Goal: Task Accomplishment & Management: Manage account settings

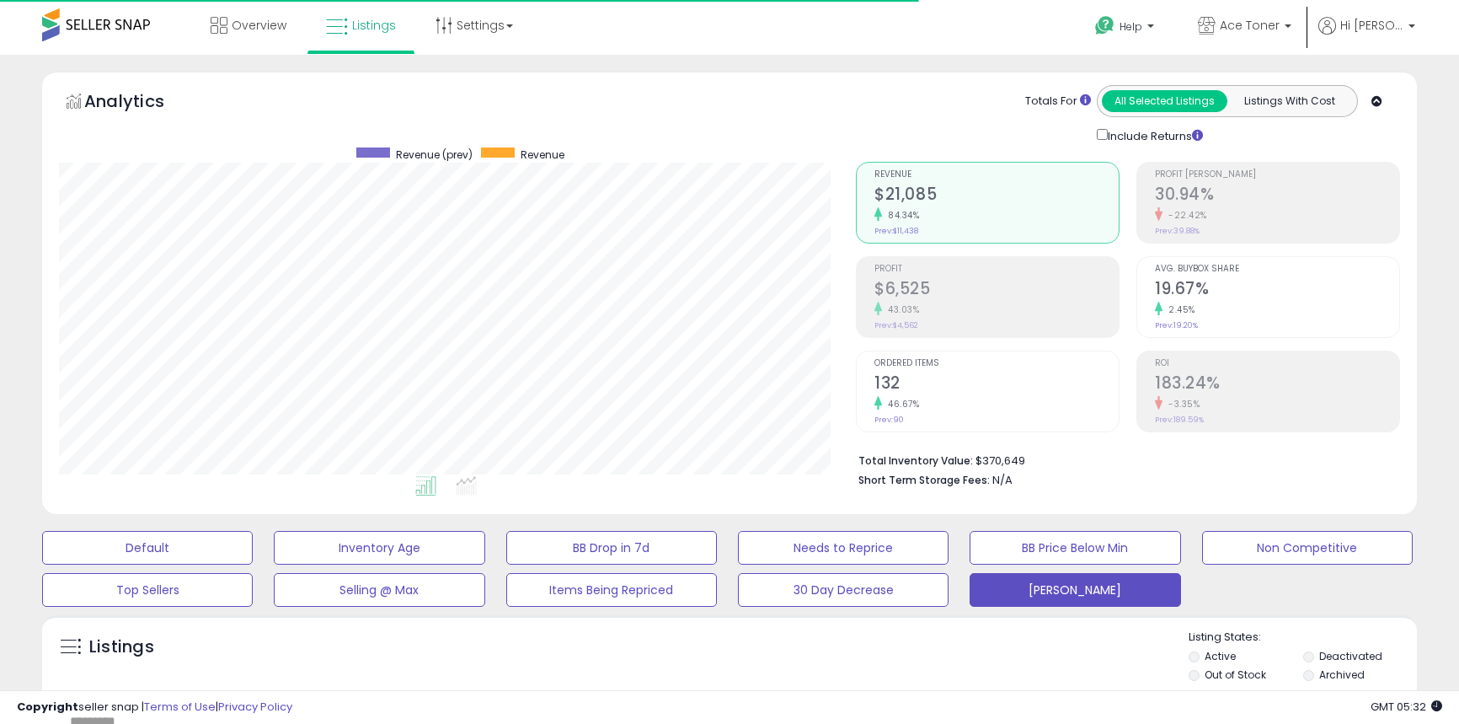
select select "**"
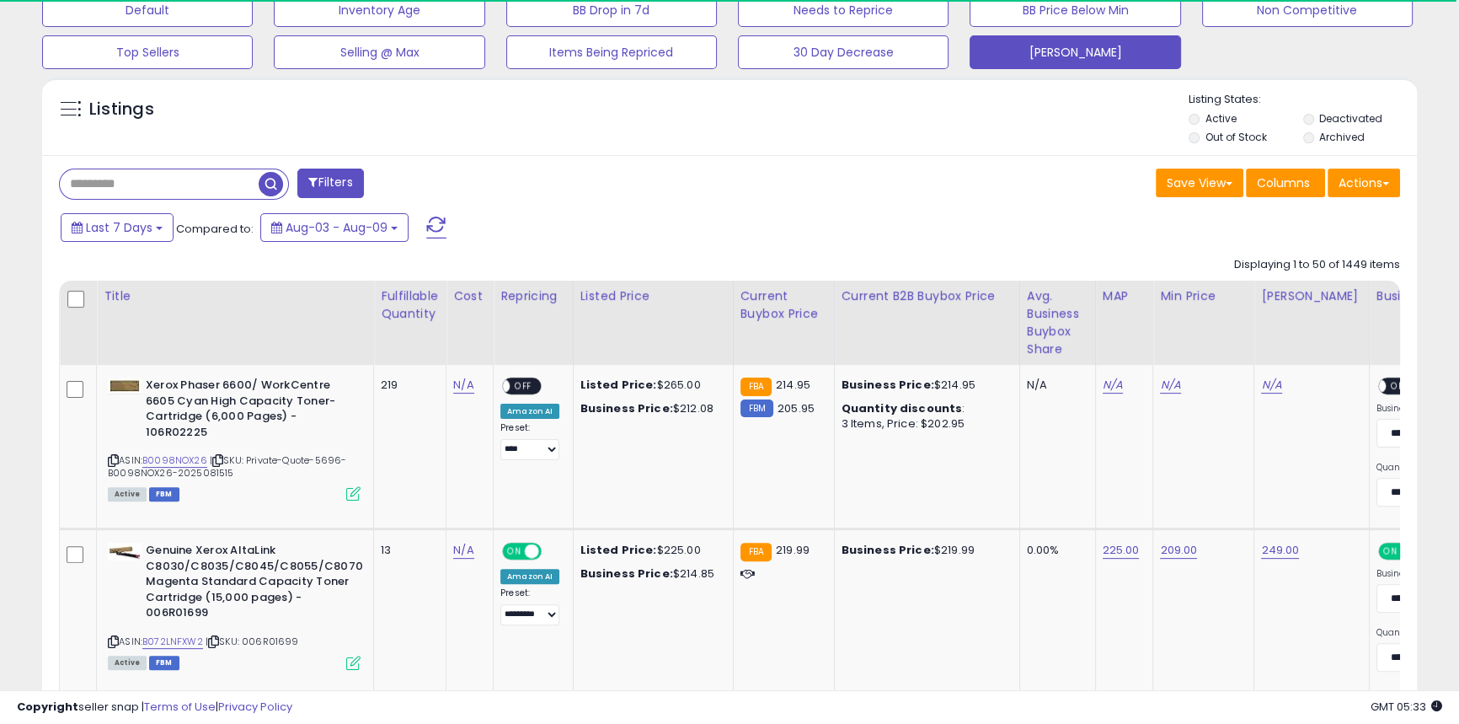
scroll to position [537, 0]
click at [1023, 62] on button "[PERSON_NAME]" at bounding box center [1075, 53] width 211 height 34
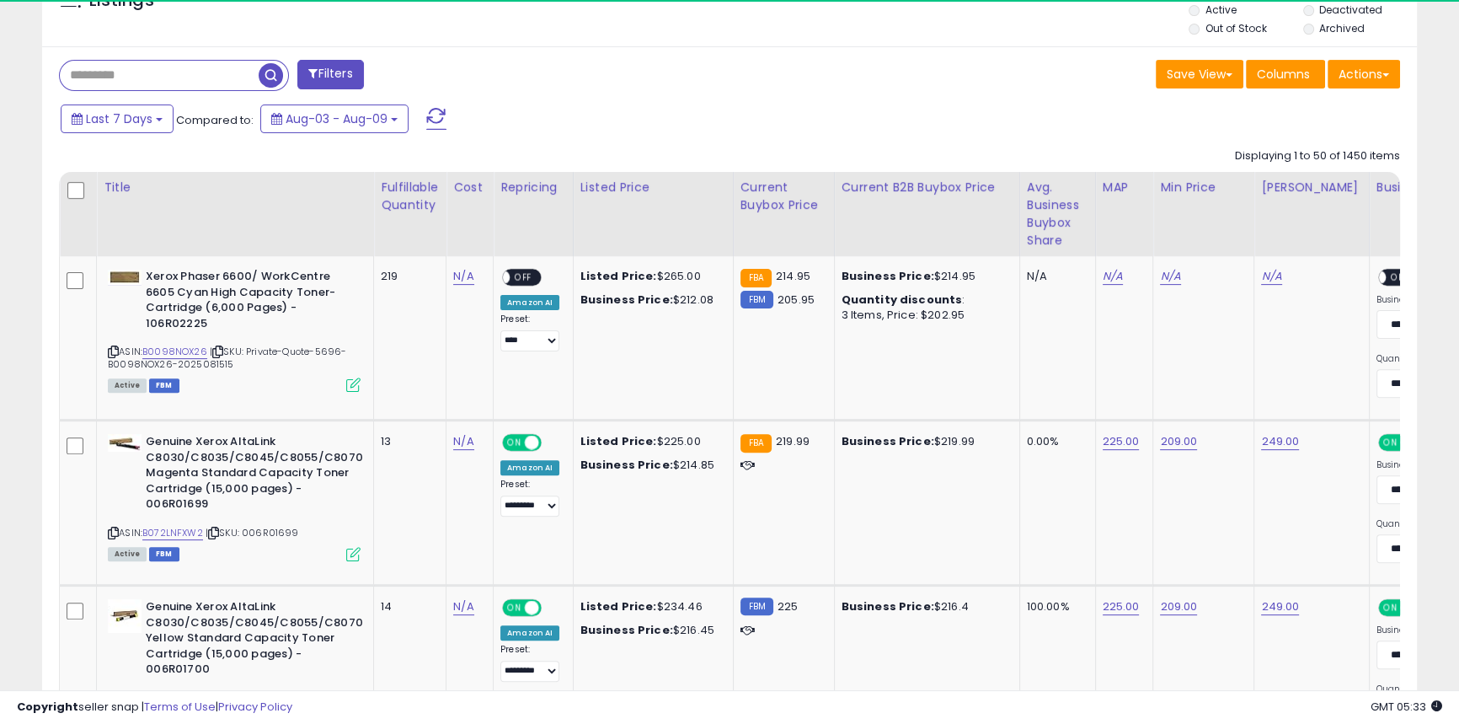
scroll to position [345, 796]
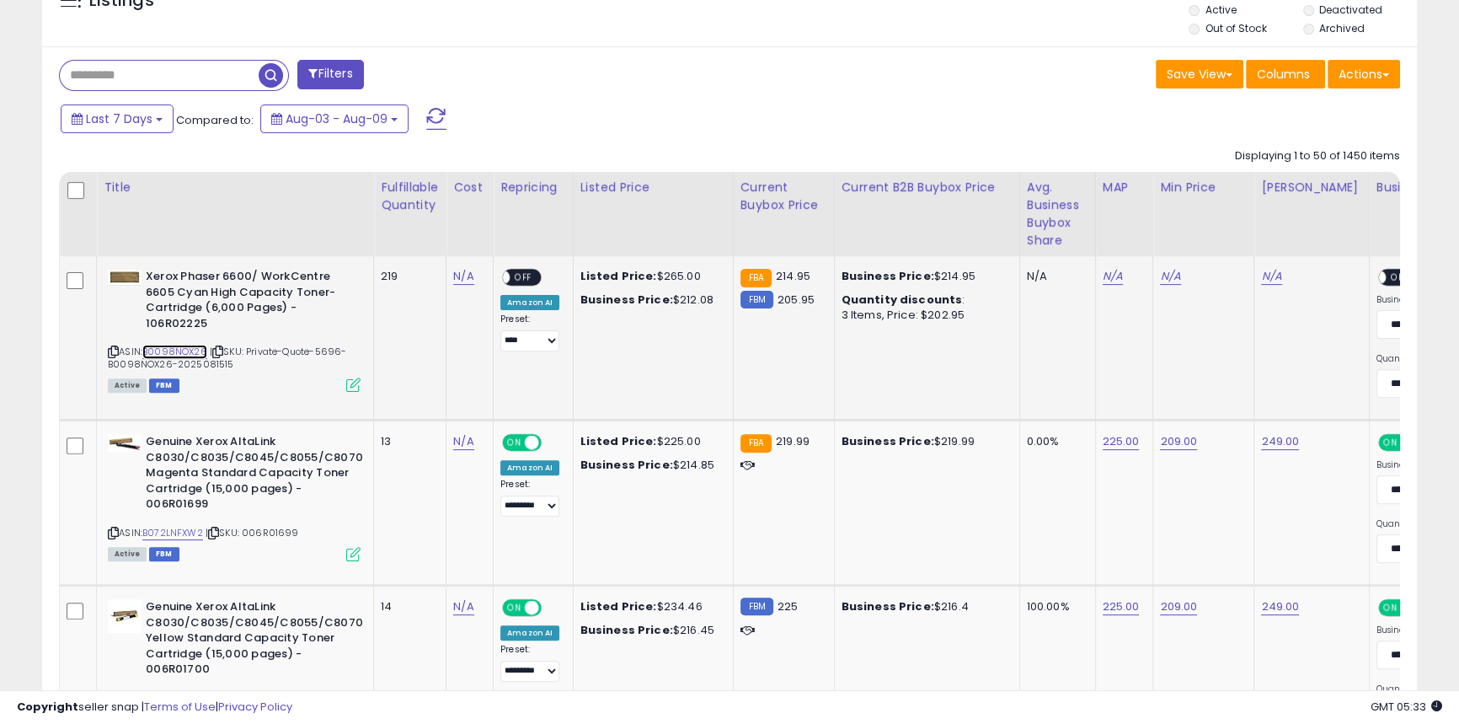
click at [183, 353] on link "B0098NOX26" at bounding box center [174, 352] width 65 height 14
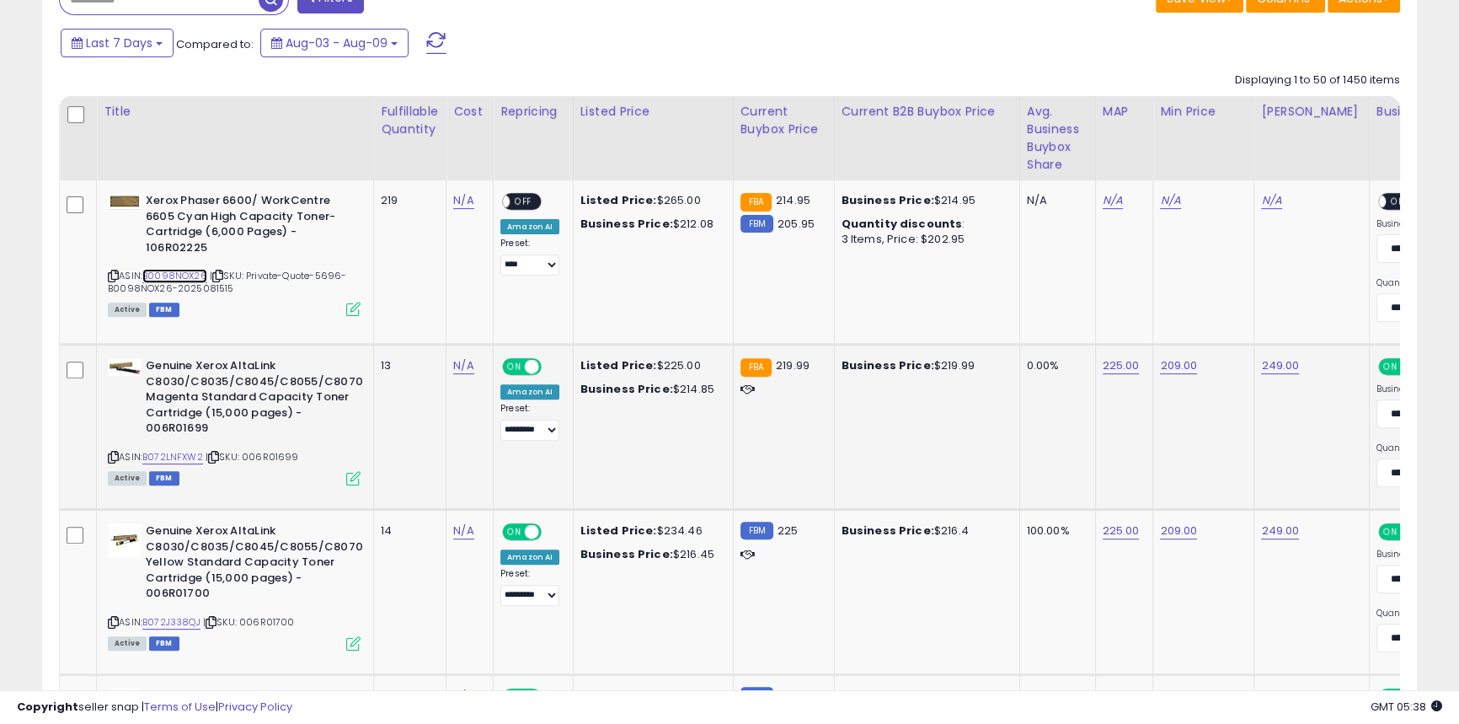
scroll to position [723, 0]
click at [182, 455] on link "B072LNFXW2" at bounding box center [172, 456] width 61 height 14
click at [1180, 208] on link "209.00" at bounding box center [1170, 199] width 20 height 17
drag, startPoint x: 1079, startPoint y: 320, endPoint x: 1062, endPoint y: 323, distance: 17.9
click at [1062, 323] on input "******" at bounding box center [1127, 324] width 150 height 29
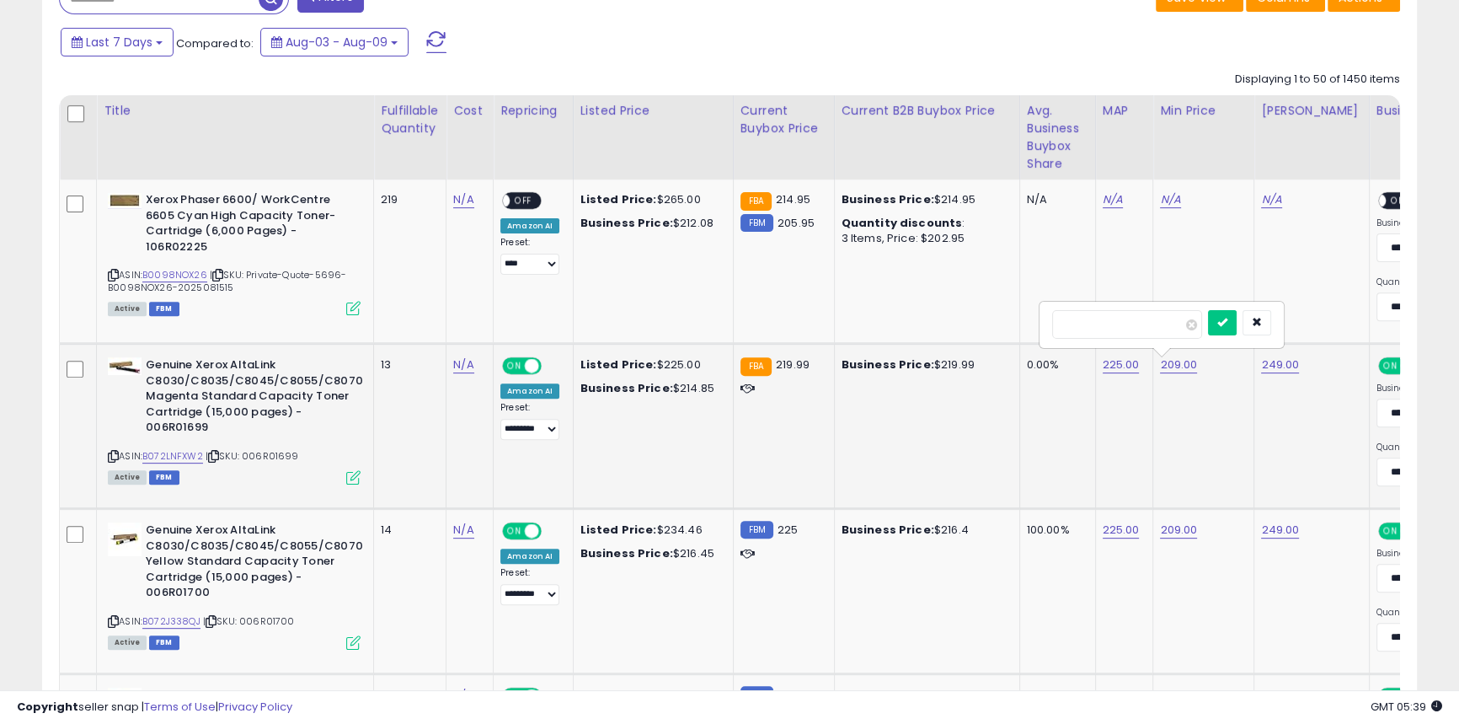
type input "******"
click at [1228, 326] on icon "submit" at bounding box center [1223, 322] width 10 height 10
click at [1234, 418] on td "199.00" at bounding box center [1203, 426] width 101 height 165
click at [923, 425] on td "Business Price: $219.99" at bounding box center [926, 426] width 185 height 165
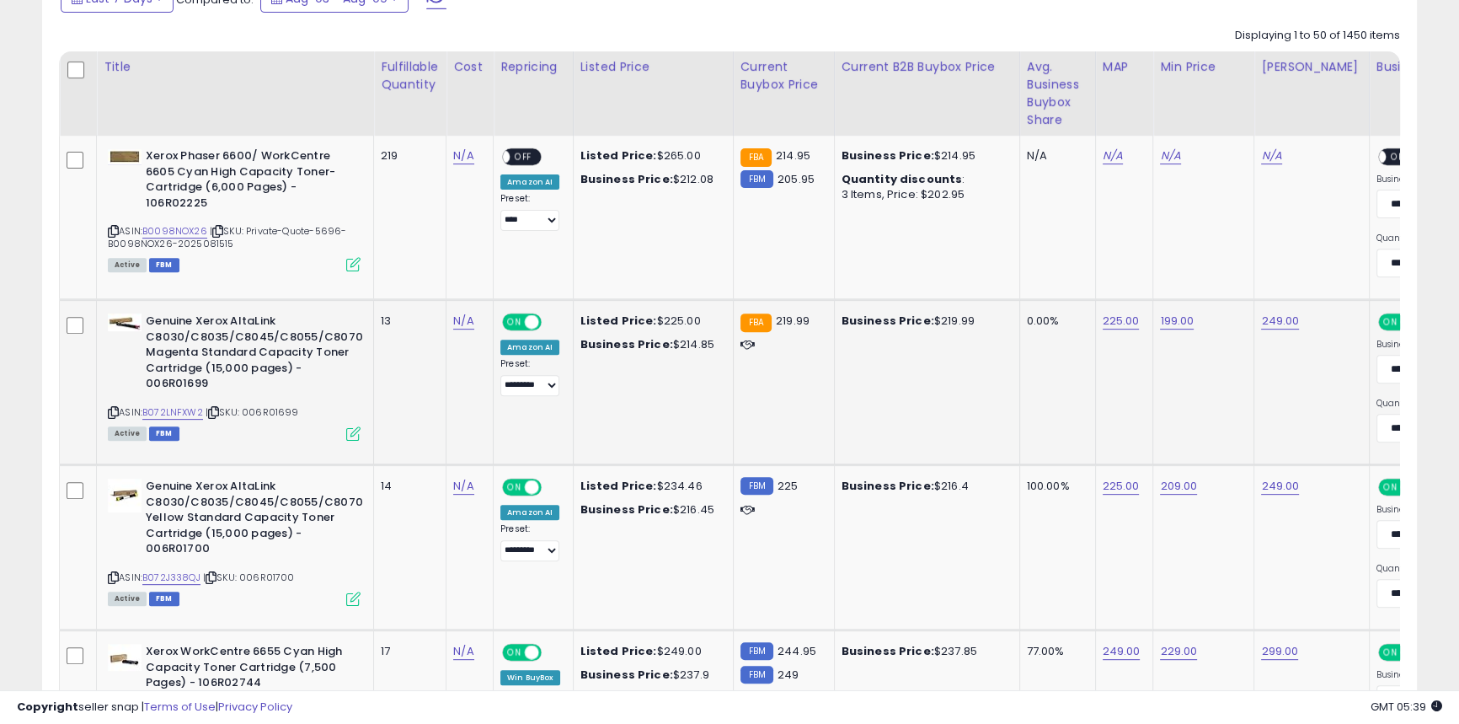
scroll to position [800, 0]
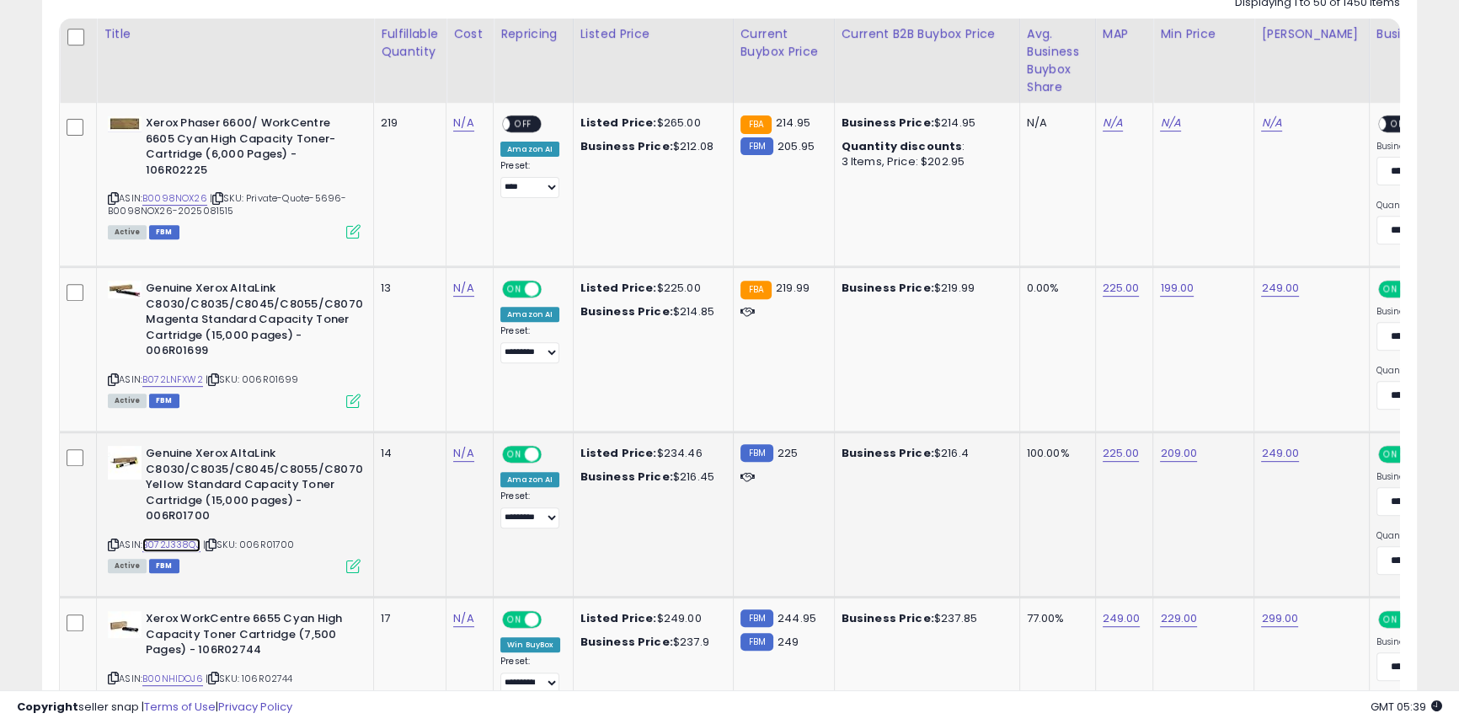
click at [172, 547] on link "B072J338QJ" at bounding box center [171, 545] width 58 height 14
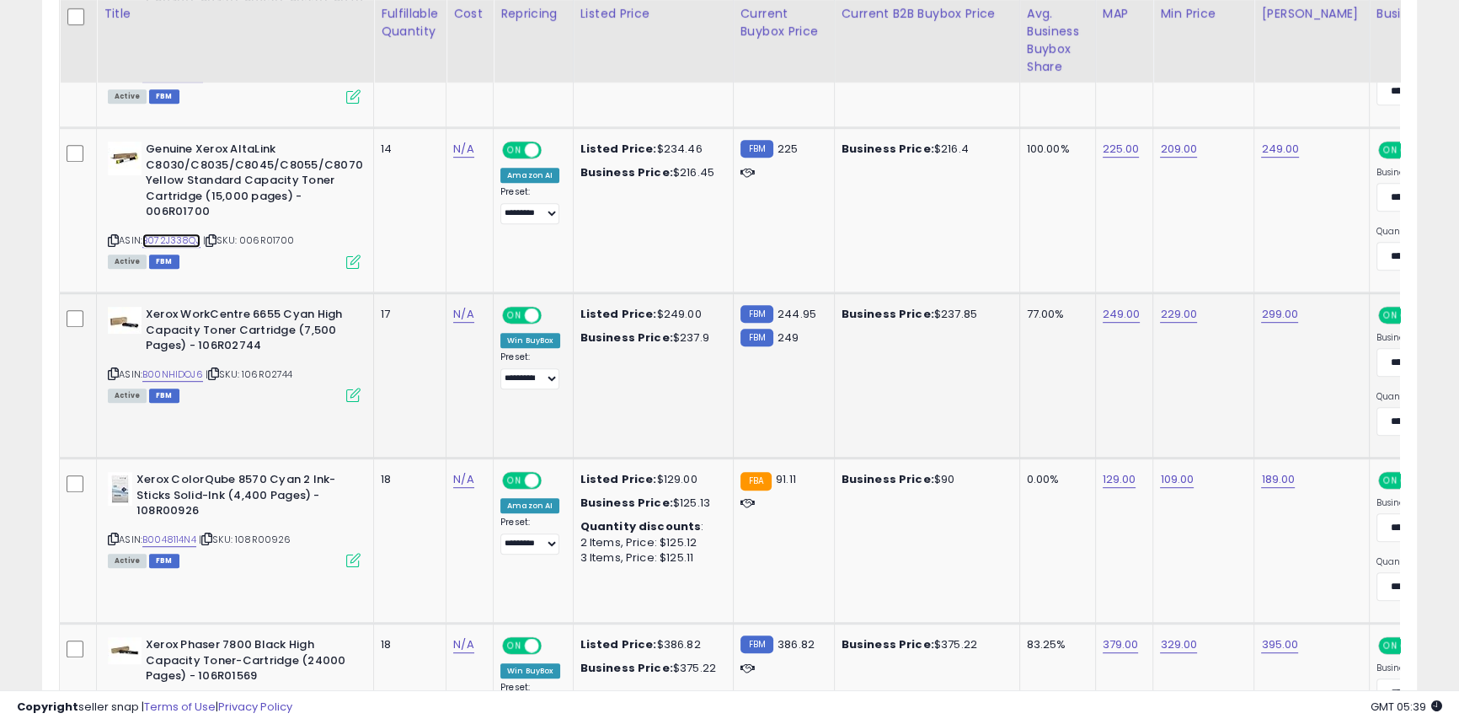
scroll to position [1105, 0]
click at [189, 370] on link "B00NHIDOJ6" at bounding box center [172, 374] width 61 height 14
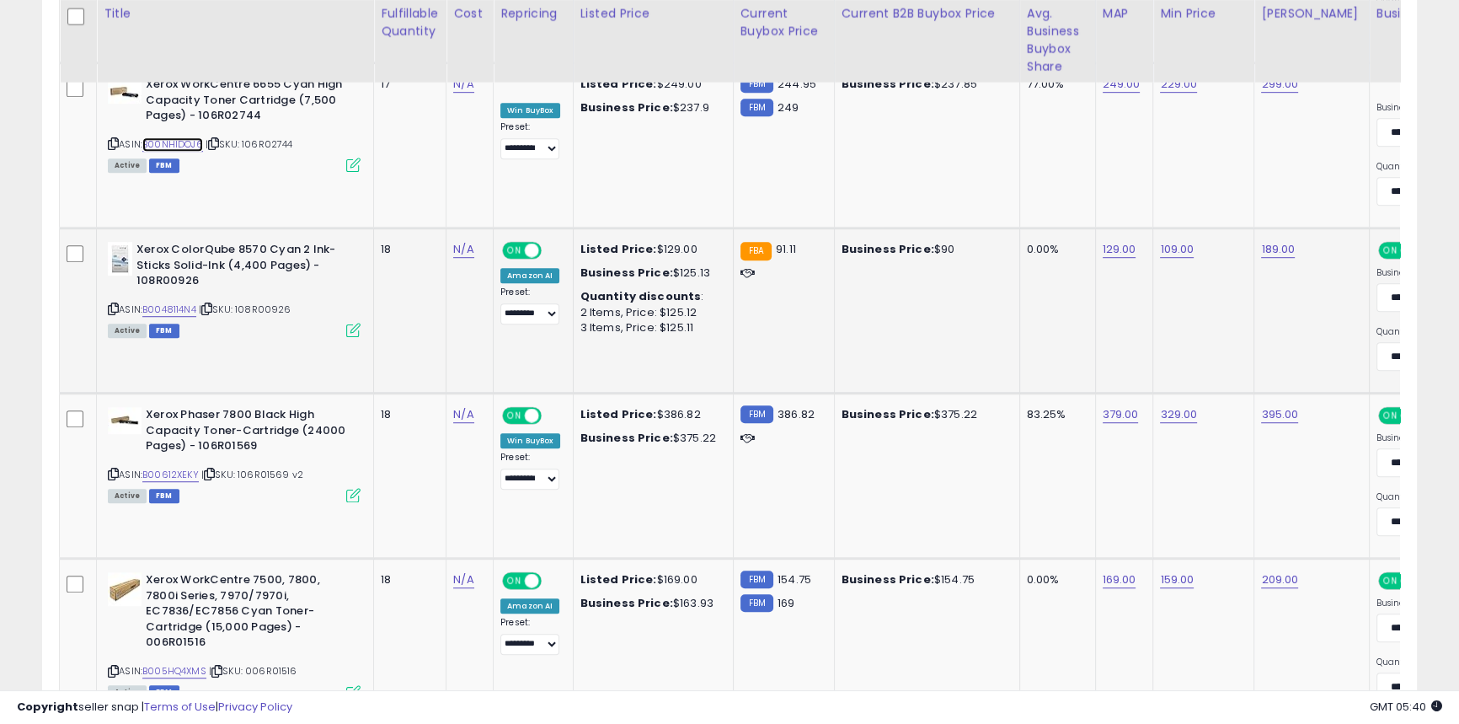
scroll to position [1335, 0]
click at [171, 307] on link "B0048114N4" at bounding box center [169, 309] width 54 height 14
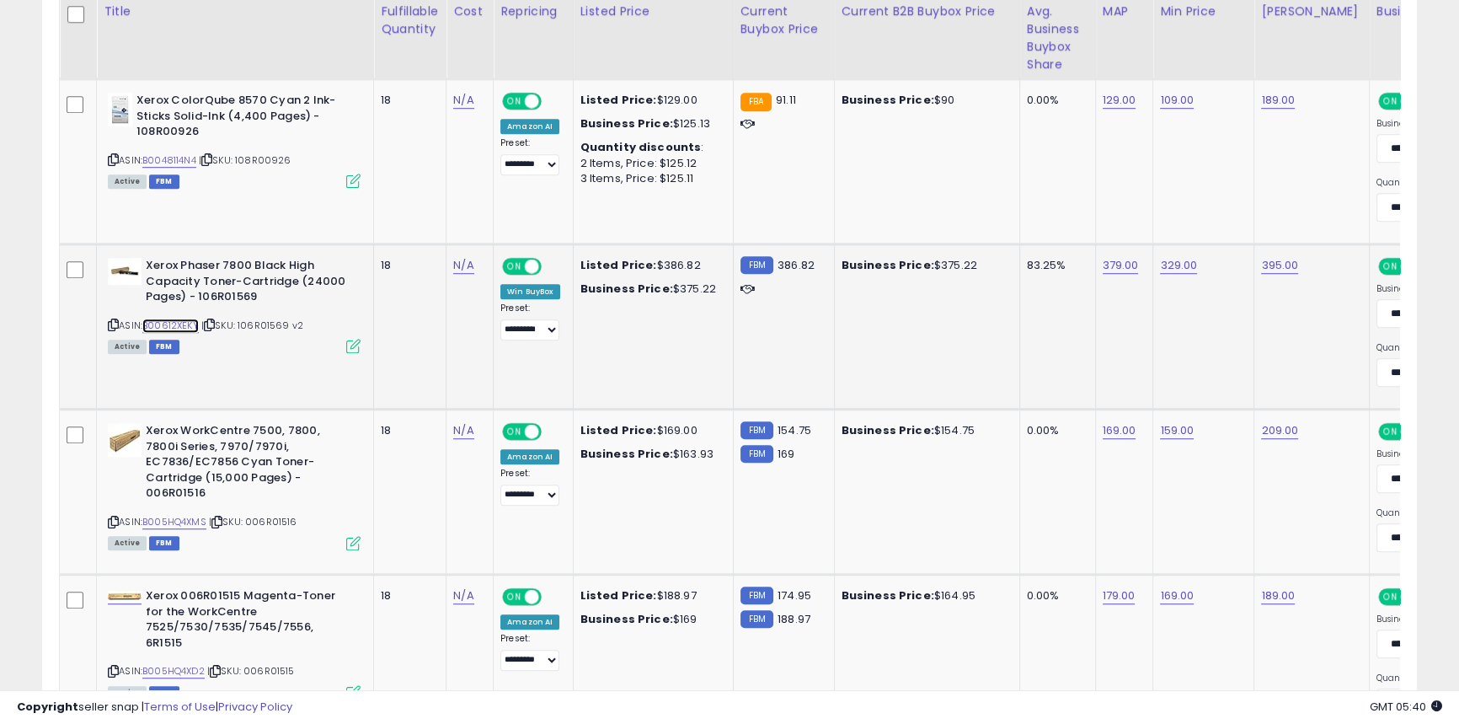
scroll to position [1484, 0]
click at [177, 330] on link "B00612XEKY" at bounding box center [170, 325] width 56 height 14
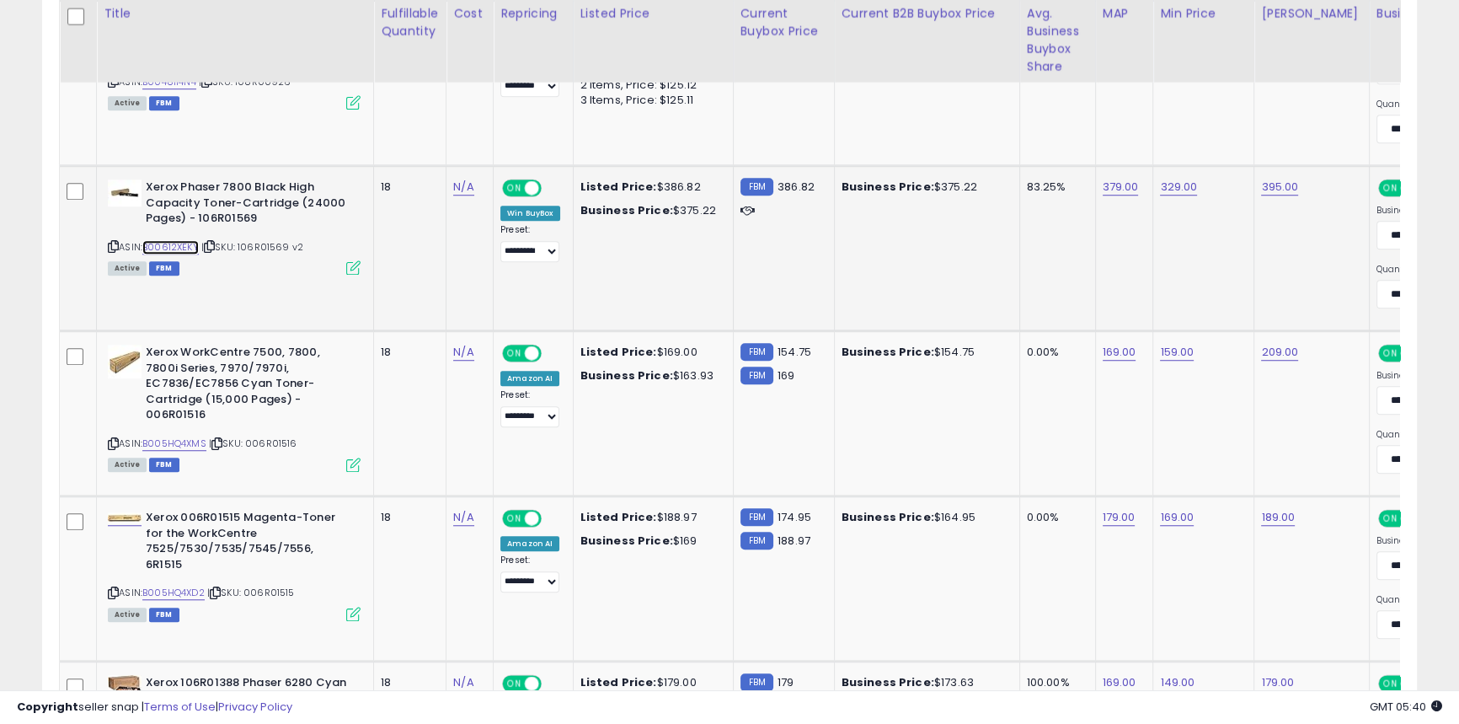
scroll to position [1562, 0]
click at [190, 436] on link "B005HQ4XMS" at bounding box center [174, 443] width 64 height 14
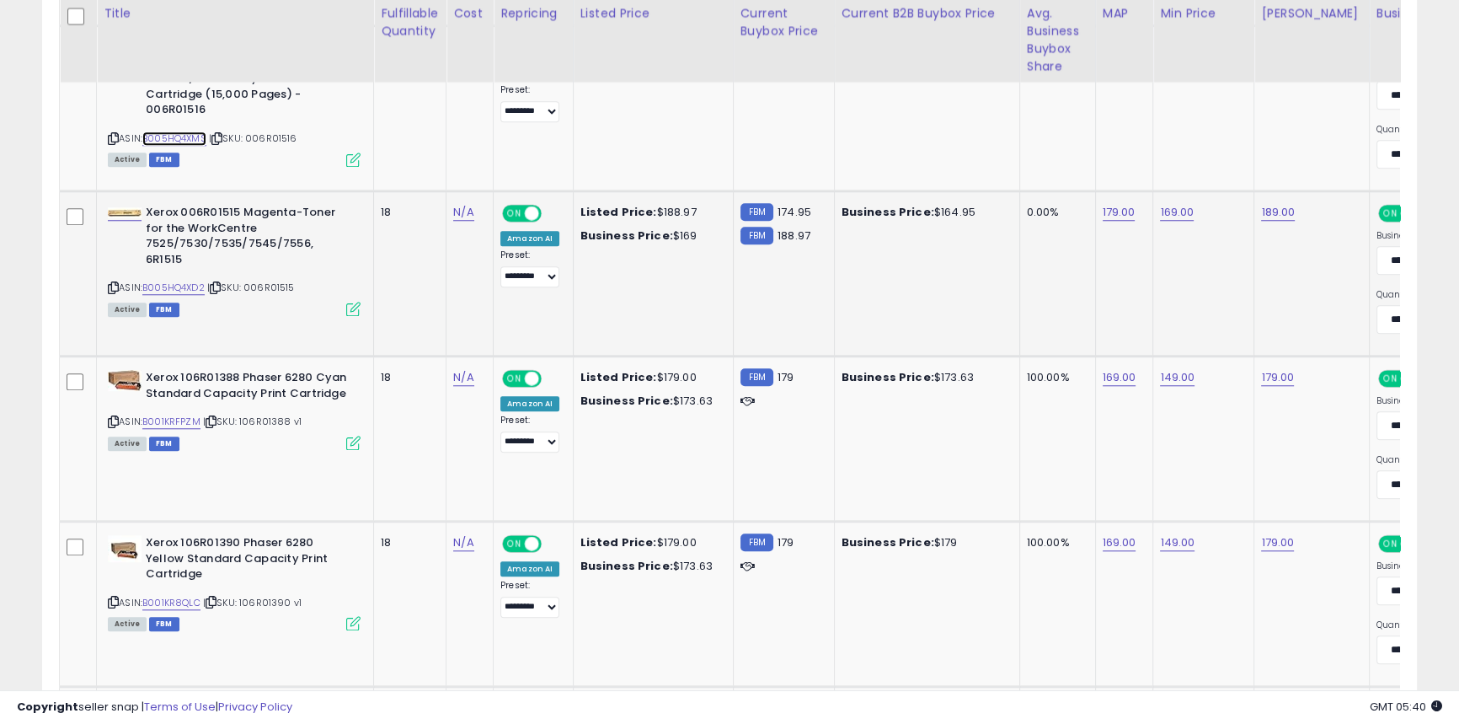
scroll to position [1867, 0]
click at [182, 280] on link "B005HQ4XD2" at bounding box center [173, 287] width 62 height 14
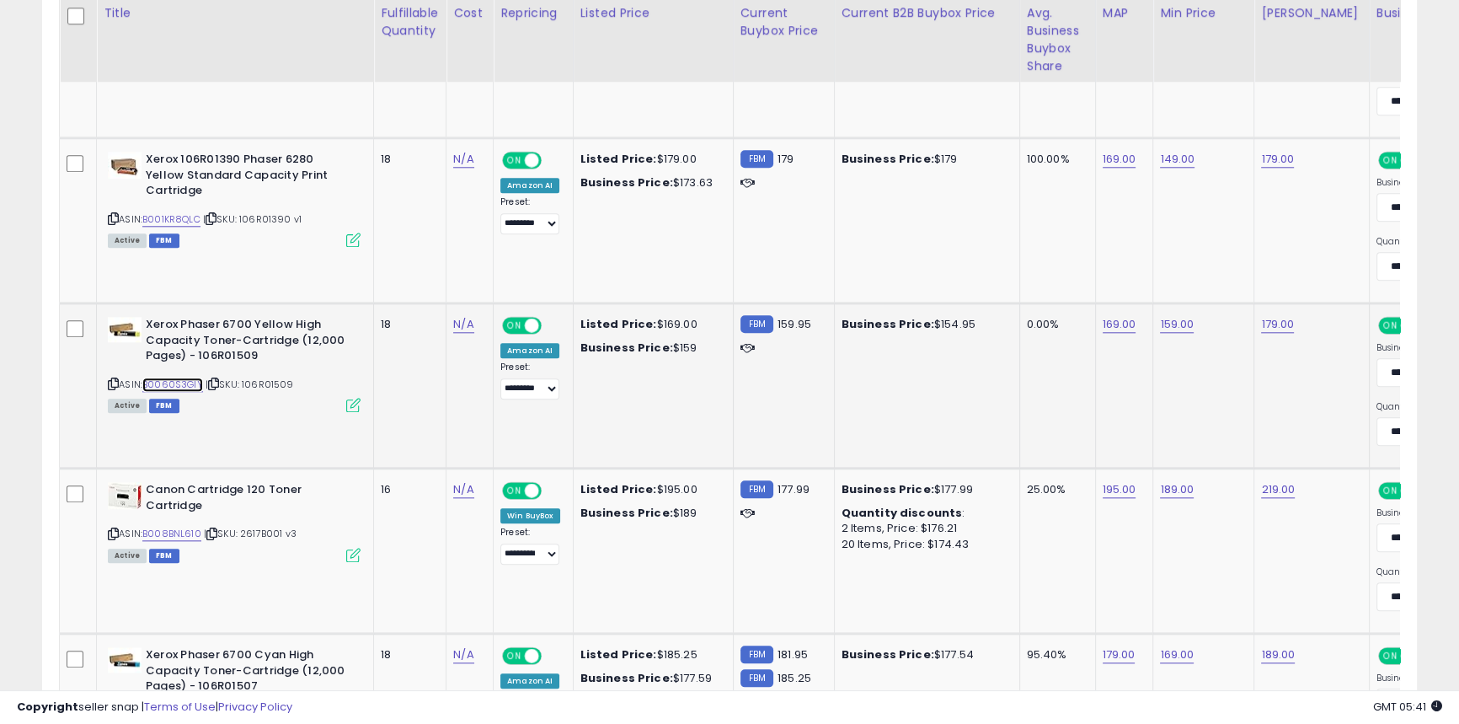
scroll to position [2250, 0]
click at [169, 383] on link "B0060S3GIY" at bounding box center [172, 384] width 61 height 14
click at [1069, 278] on input "******" at bounding box center [1126, 281] width 150 height 29
type input "******"
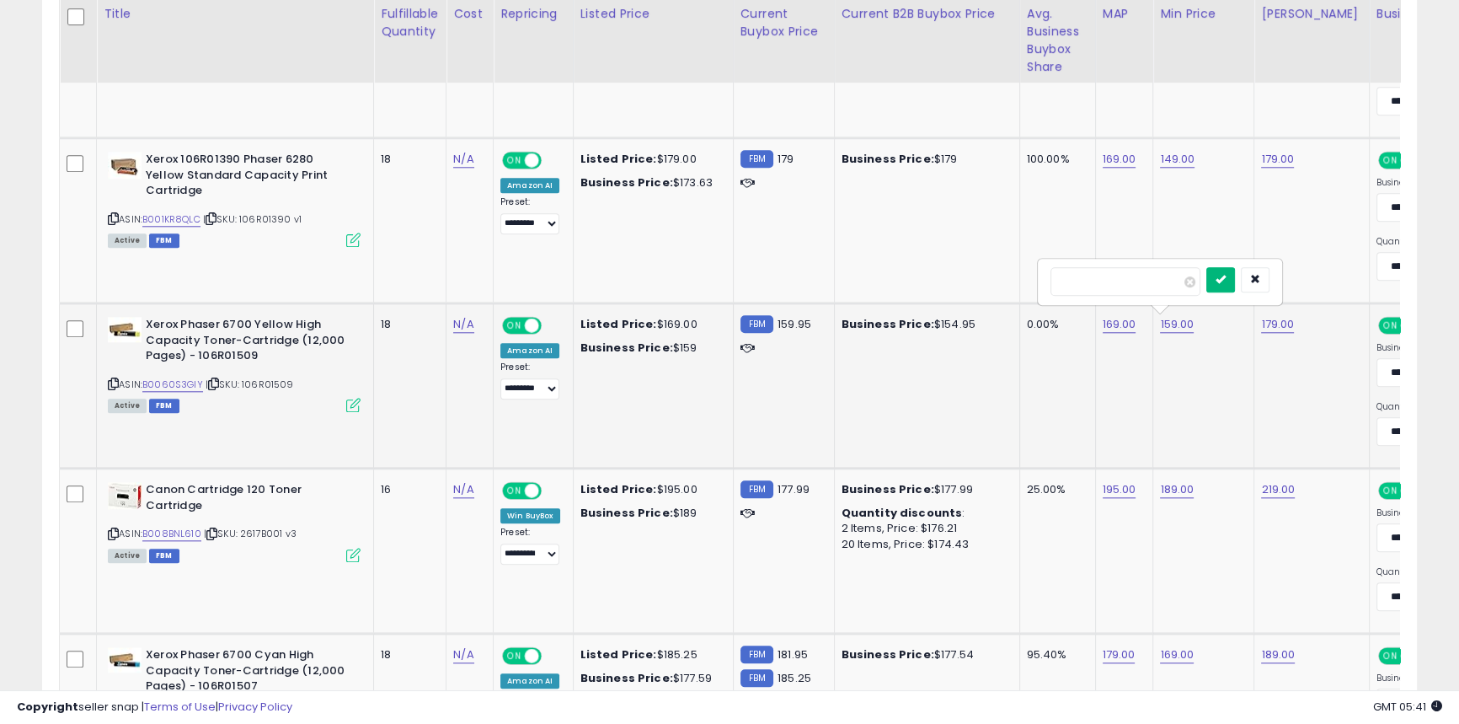
click at [1235, 286] on button "submit" at bounding box center [1221, 279] width 29 height 25
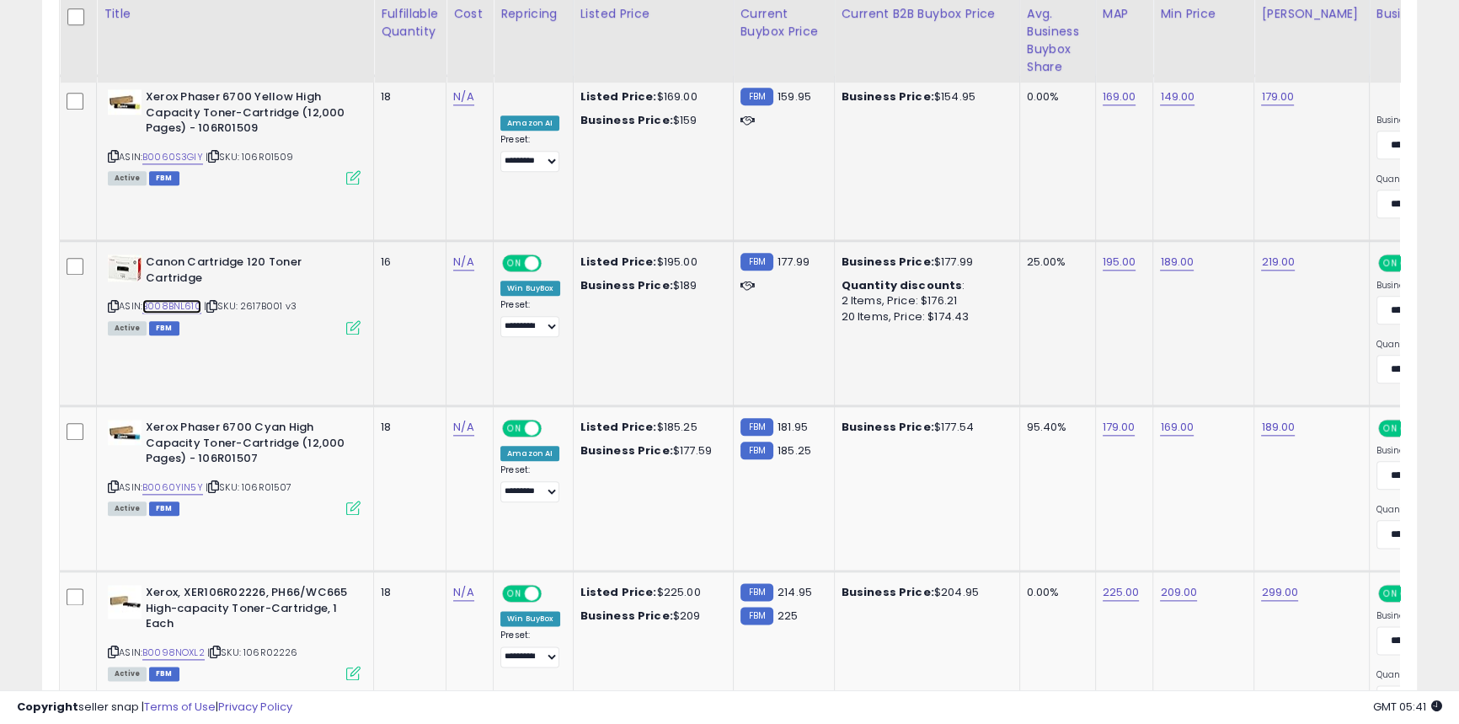
click at [169, 304] on link "B008BNL610" at bounding box center [171, 306] width 59 height 14
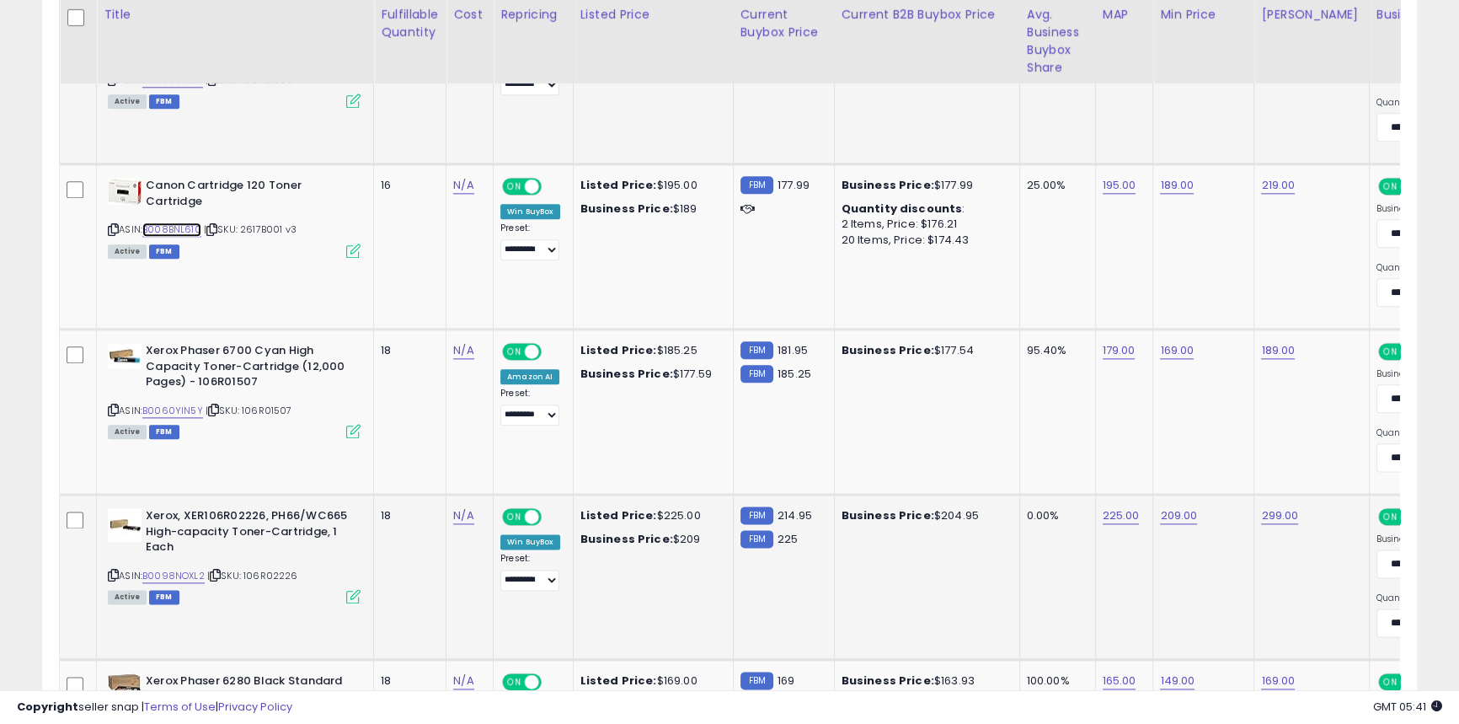
scroll to position [2555, 0]
click at [200, 569] on link "B0098NOXL2" at bounding box center [173, 575] width 62 height 14
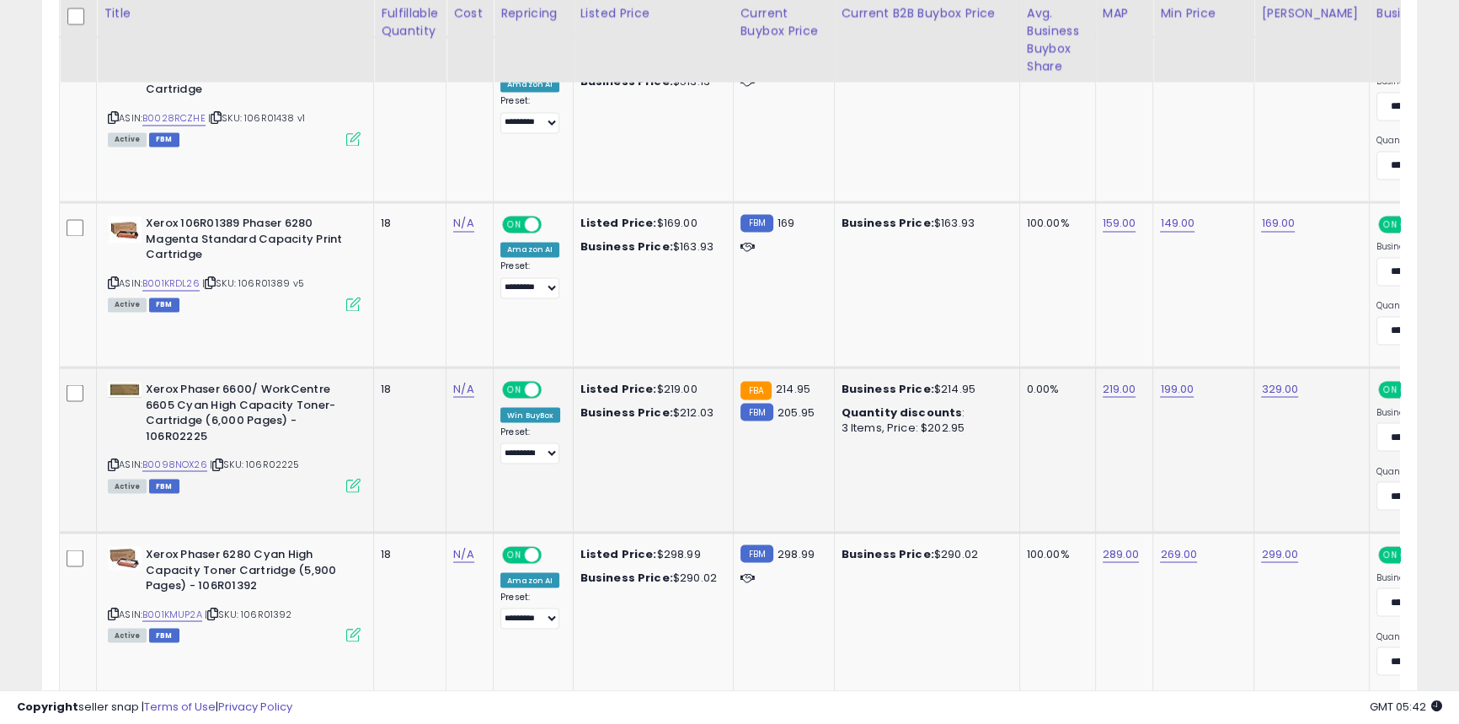
scroll to position [3673, 0]
click at [183, 461] on link "B0098NOX26" at bounding box center [174, 463] width 65 height 14
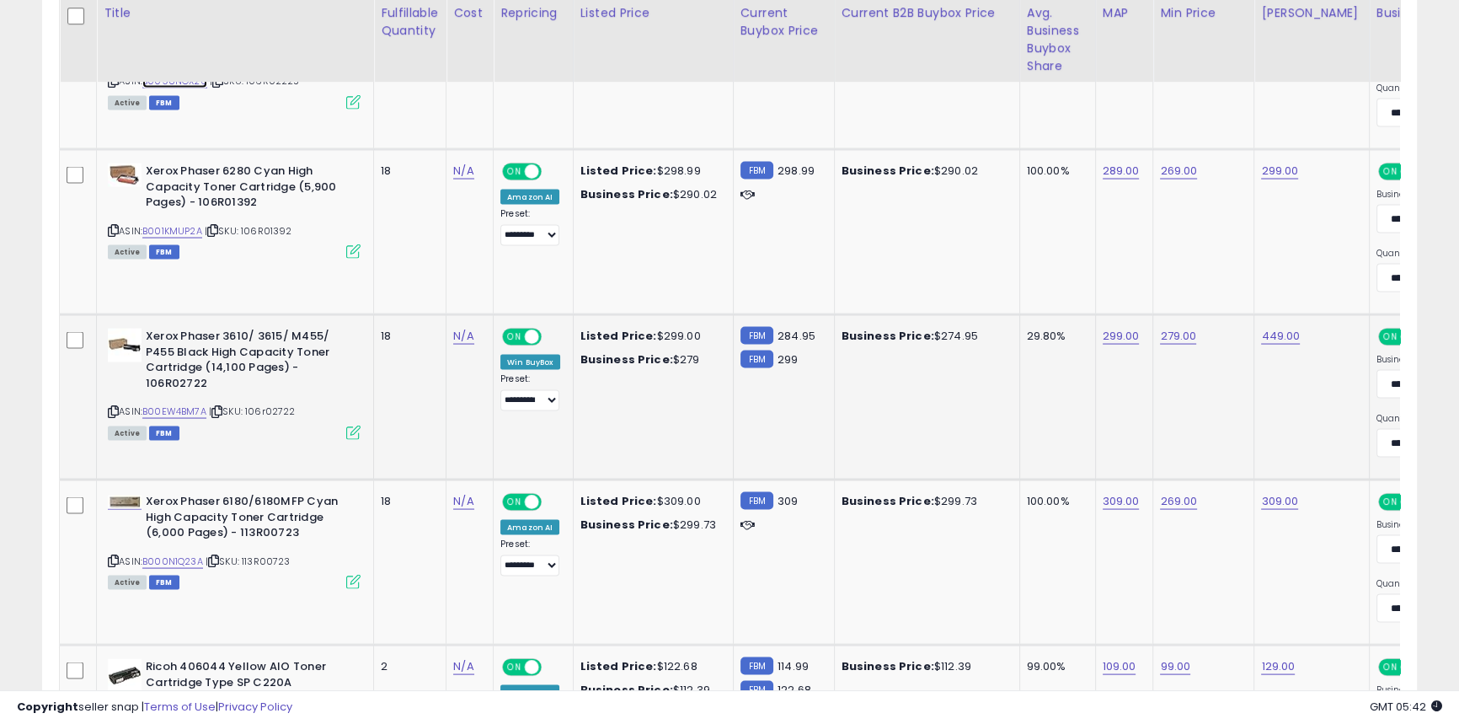
scroll to position [4055, 0]
click at [185, 404] on link "B00EW4BM7A" at bounding box center [174, 411] width 64 height 14
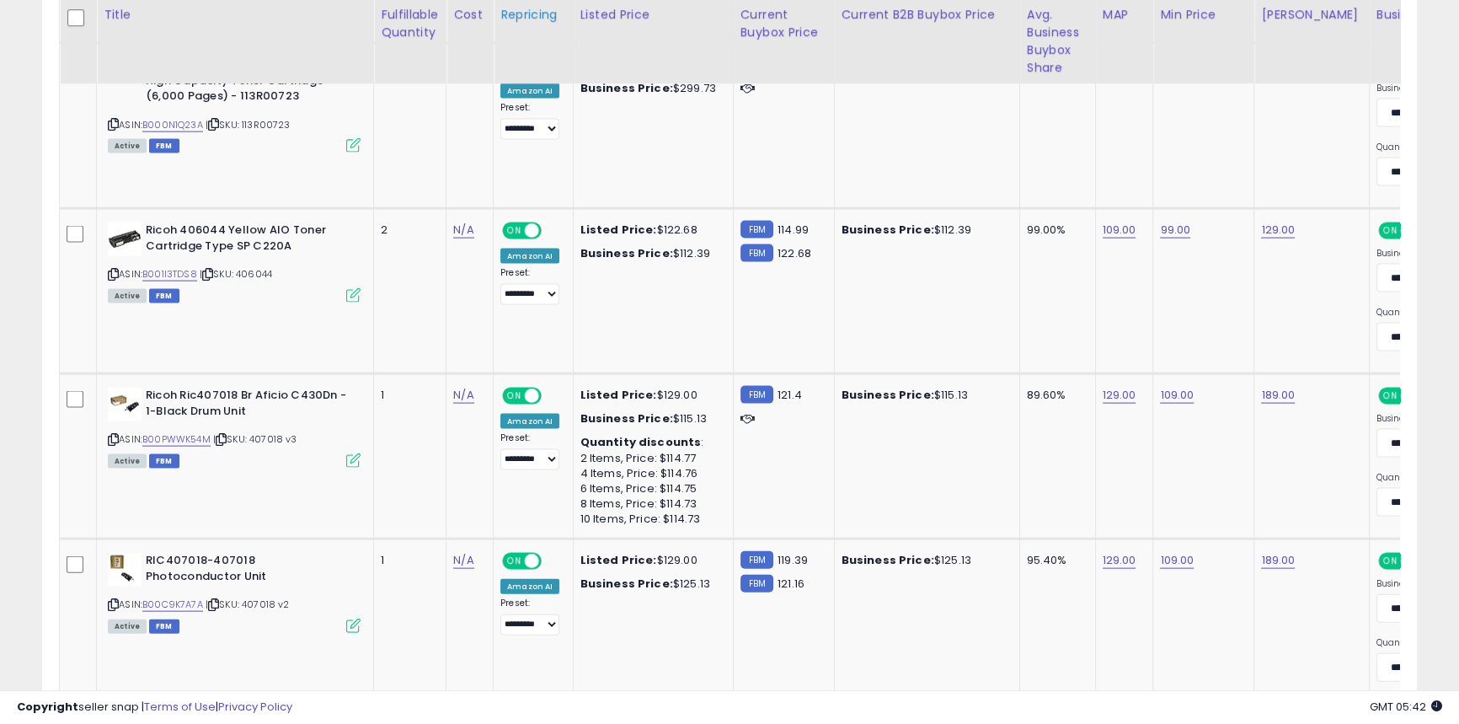
scroll to position [4493, 0]
